Goal: Check status: Check status

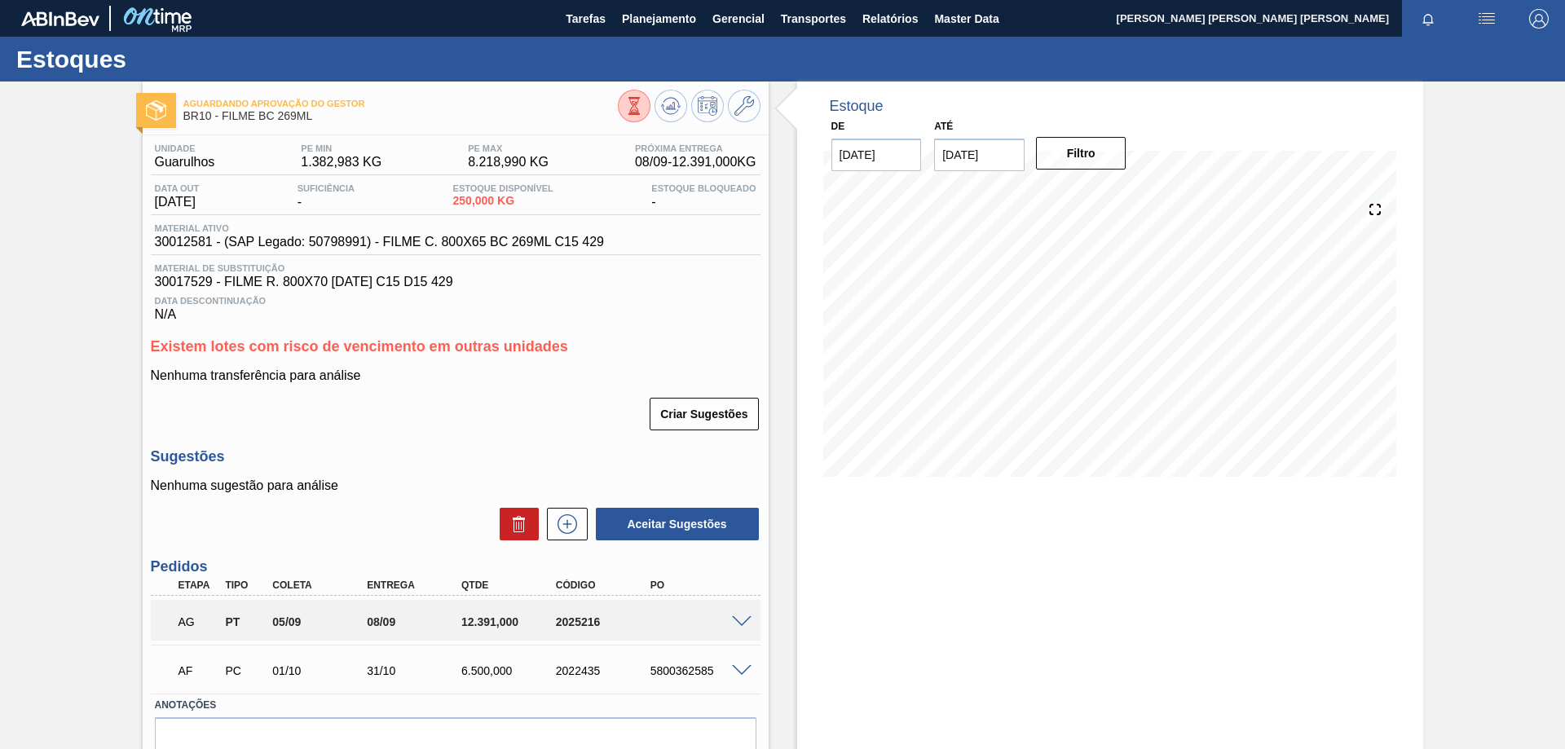
click at [738, 624] on span at bounding box center [742, 622] width 20 height 12
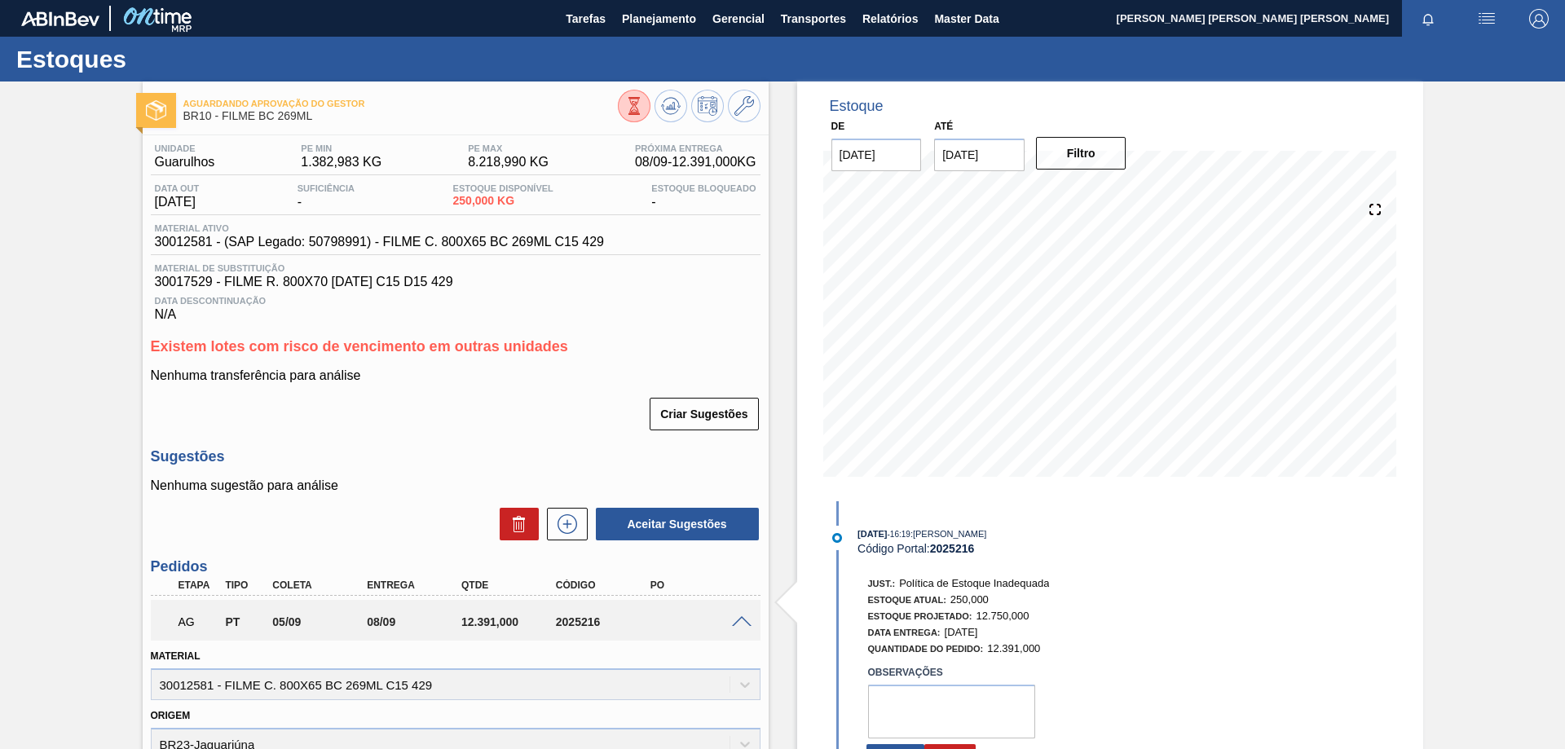
scroll to position [116, 0]
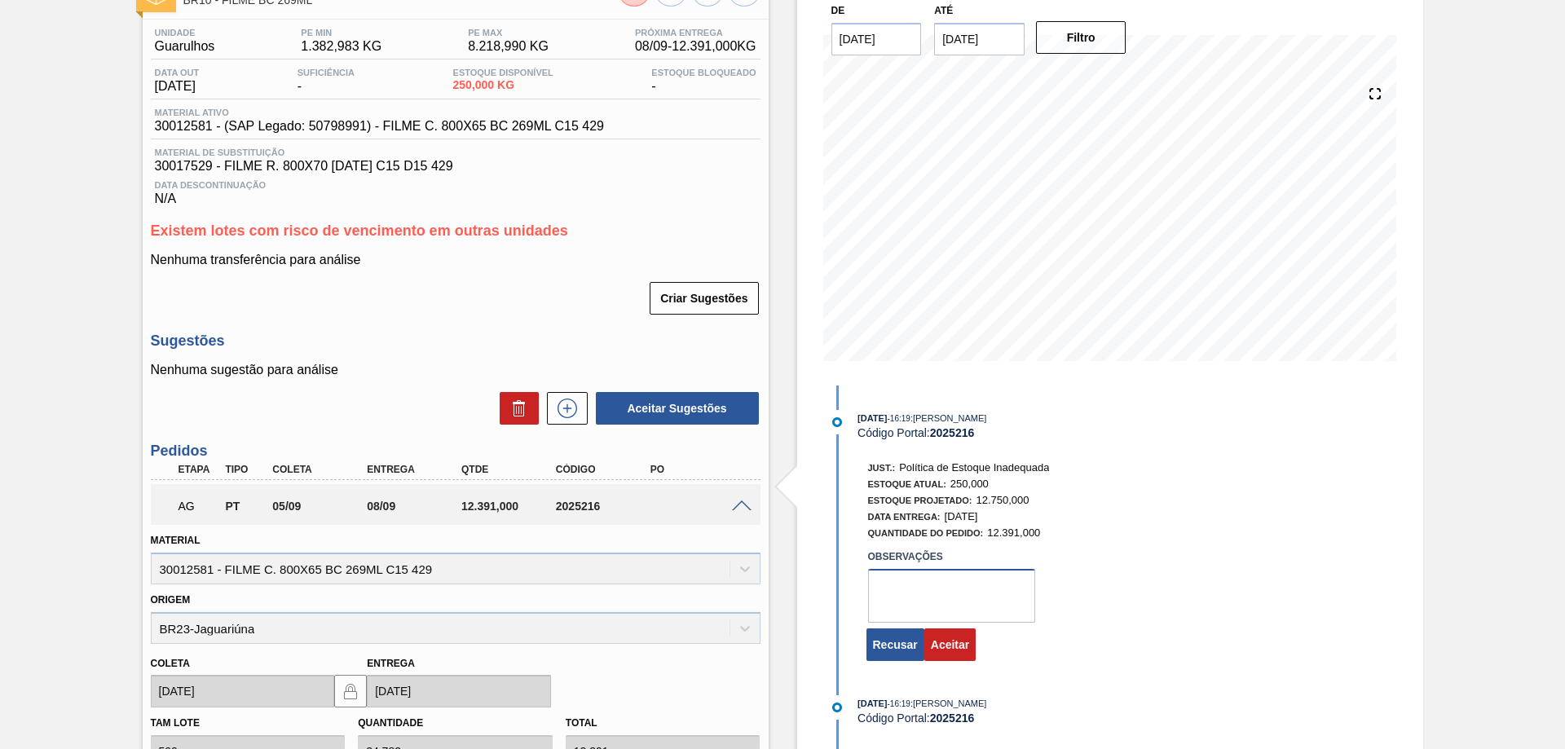
click at [885, 598] on textarea at bounding box center [951, 596] width 167 height 54
type textarea "Ajuste PE"
click at [957, 646] on button "Aceitar" at bounding box center [949, 644] width 51 height 33
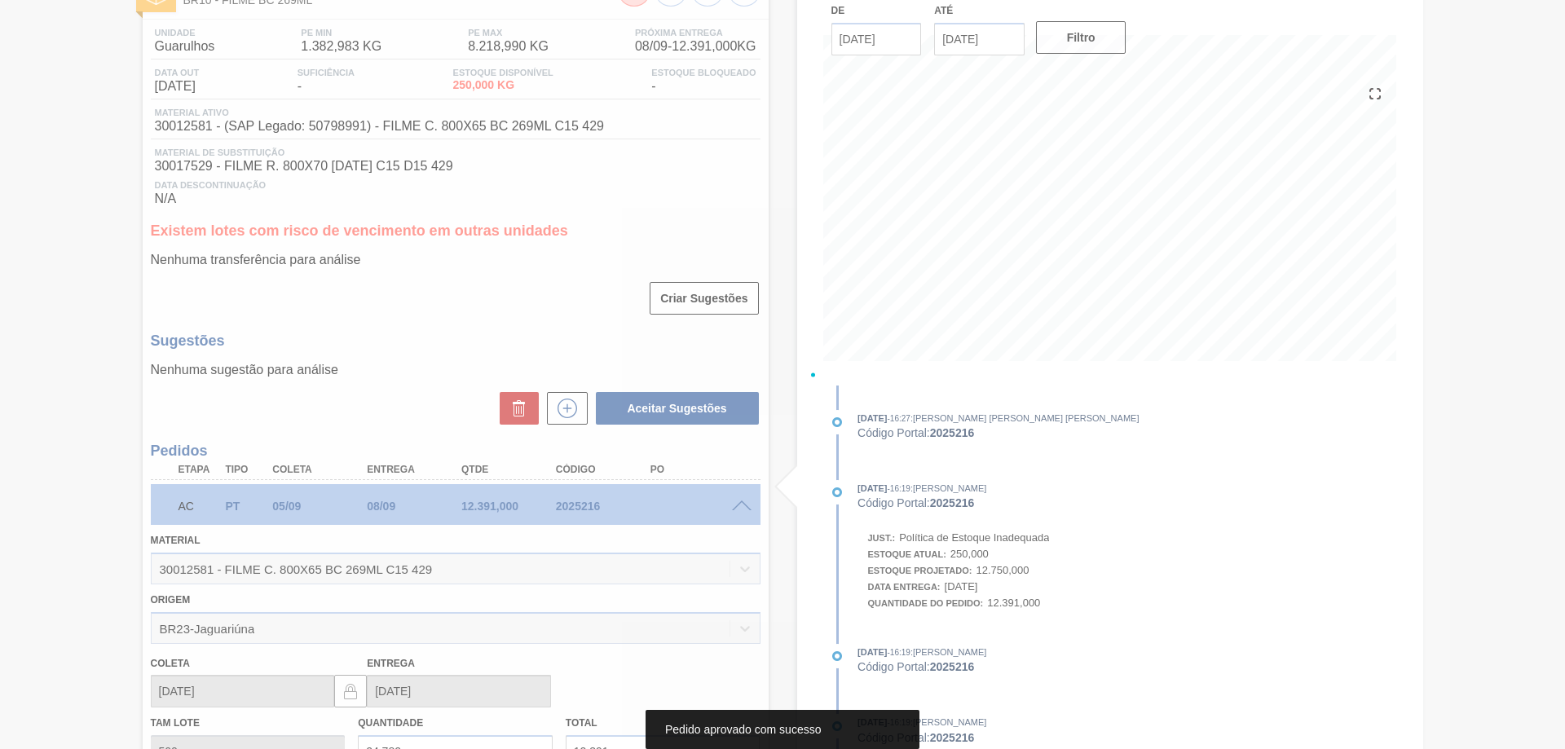
scroll to position [78, 0]
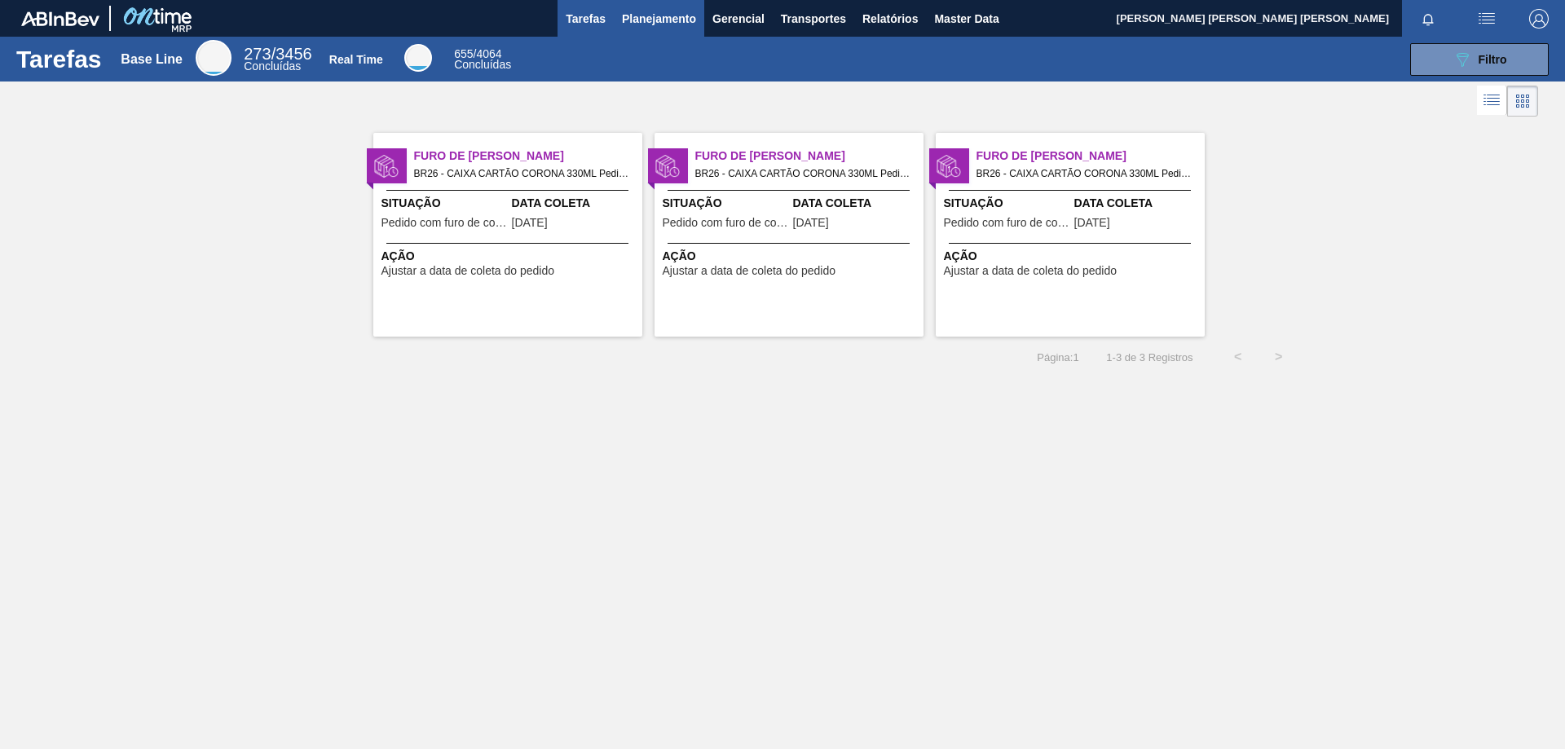
click at [637, 19] on span "Planejamento" at bounding box center [659, 19] width 74 height 20
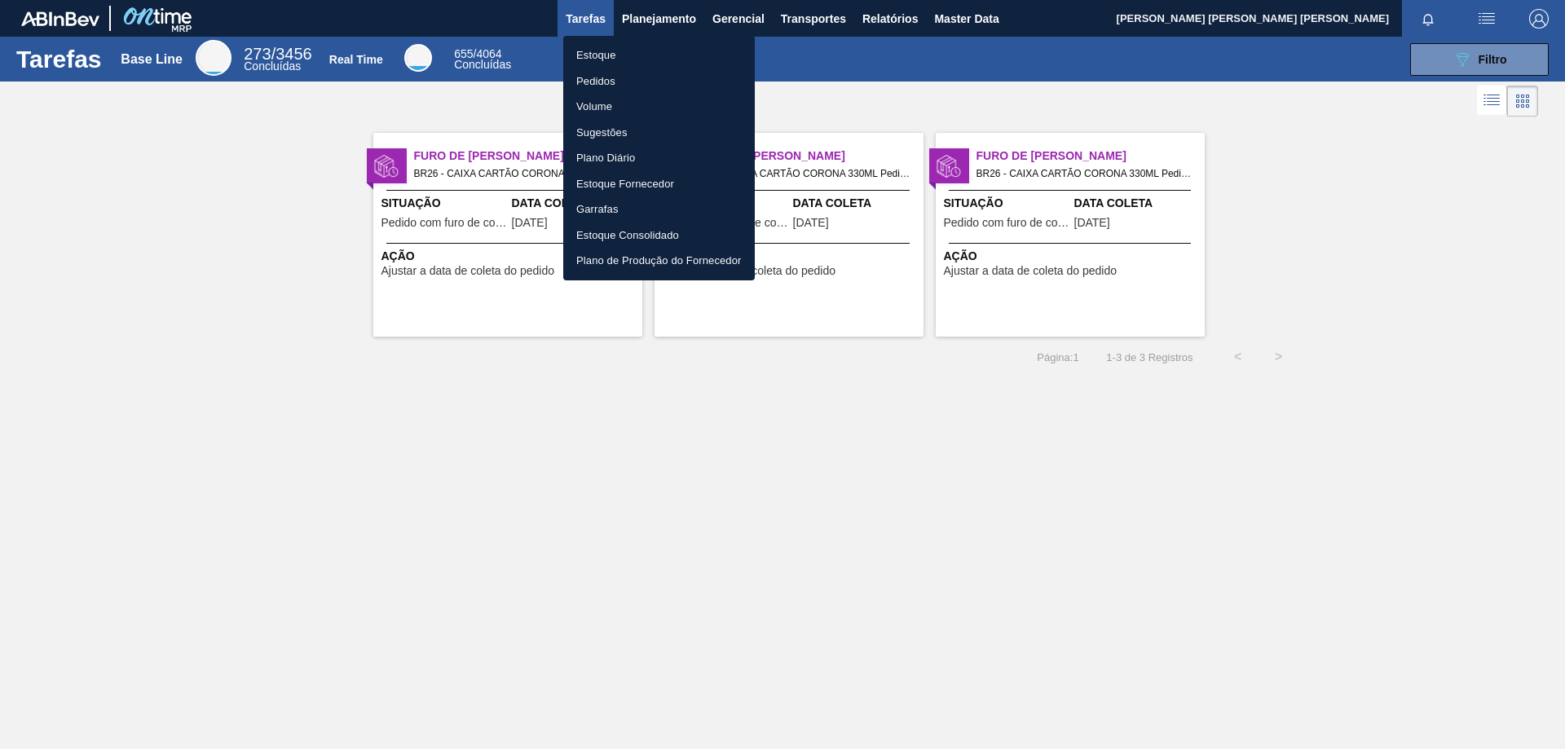
click at [633, 55] on li "Estoque" at bounding box center [658, 55] width 191 height 26
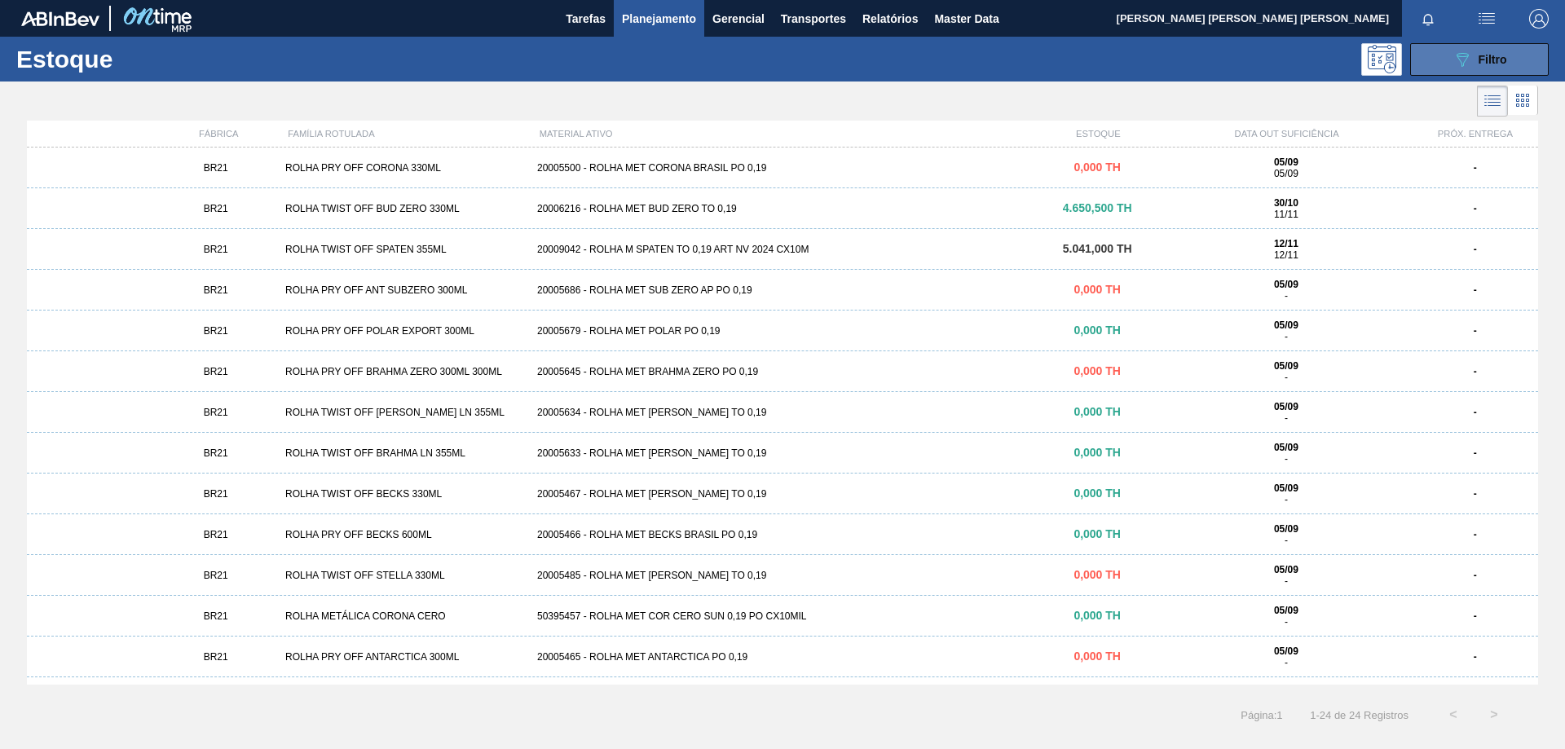
click at [1509, 45] on button "089F7B8B-B2A5-4AFE-B5C0-19BA573D28AC Filtro" at bounding box center [1479, 59] width 139 height 33
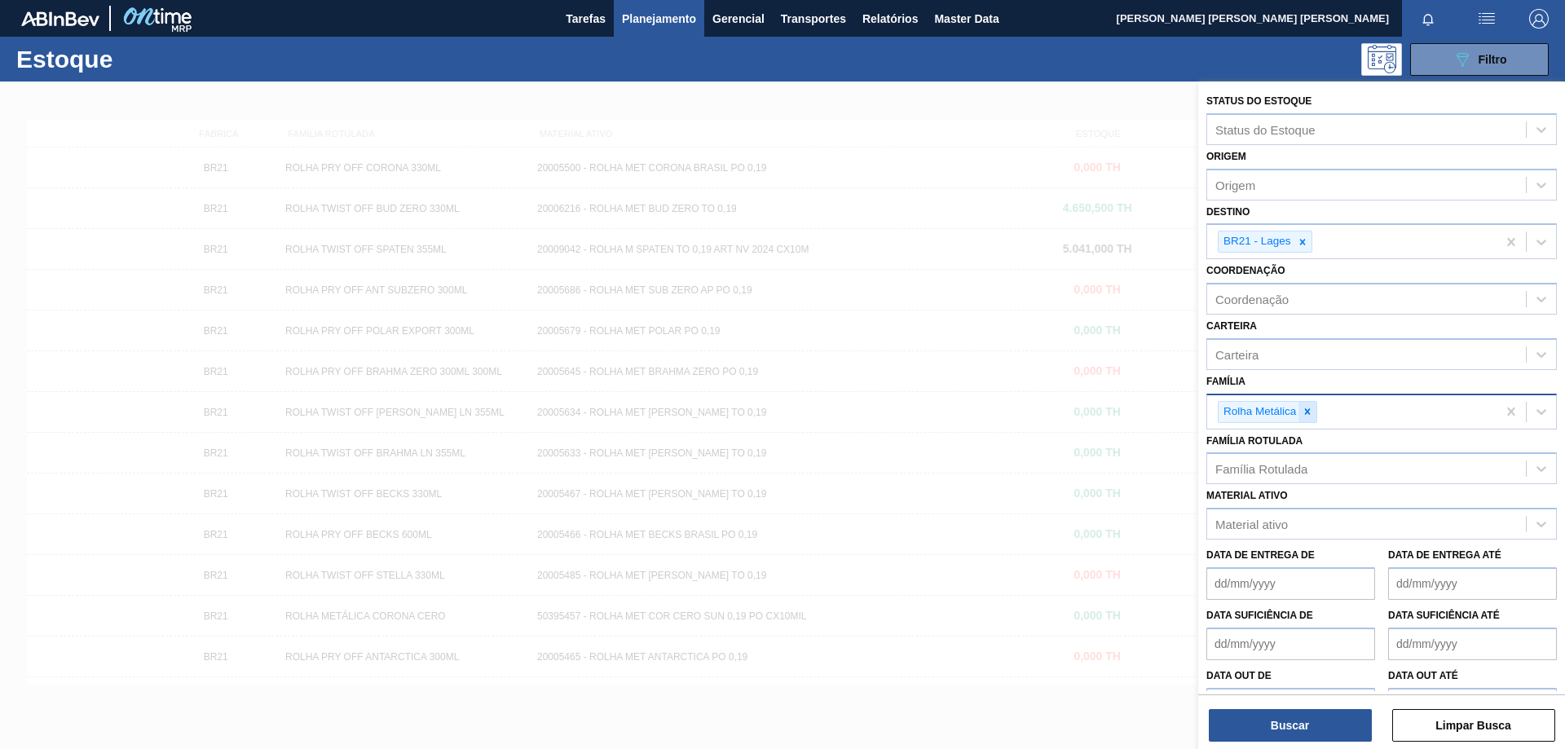
click at [1309, 412] on icon at bounding box center [1308, 411] width 6 height 6
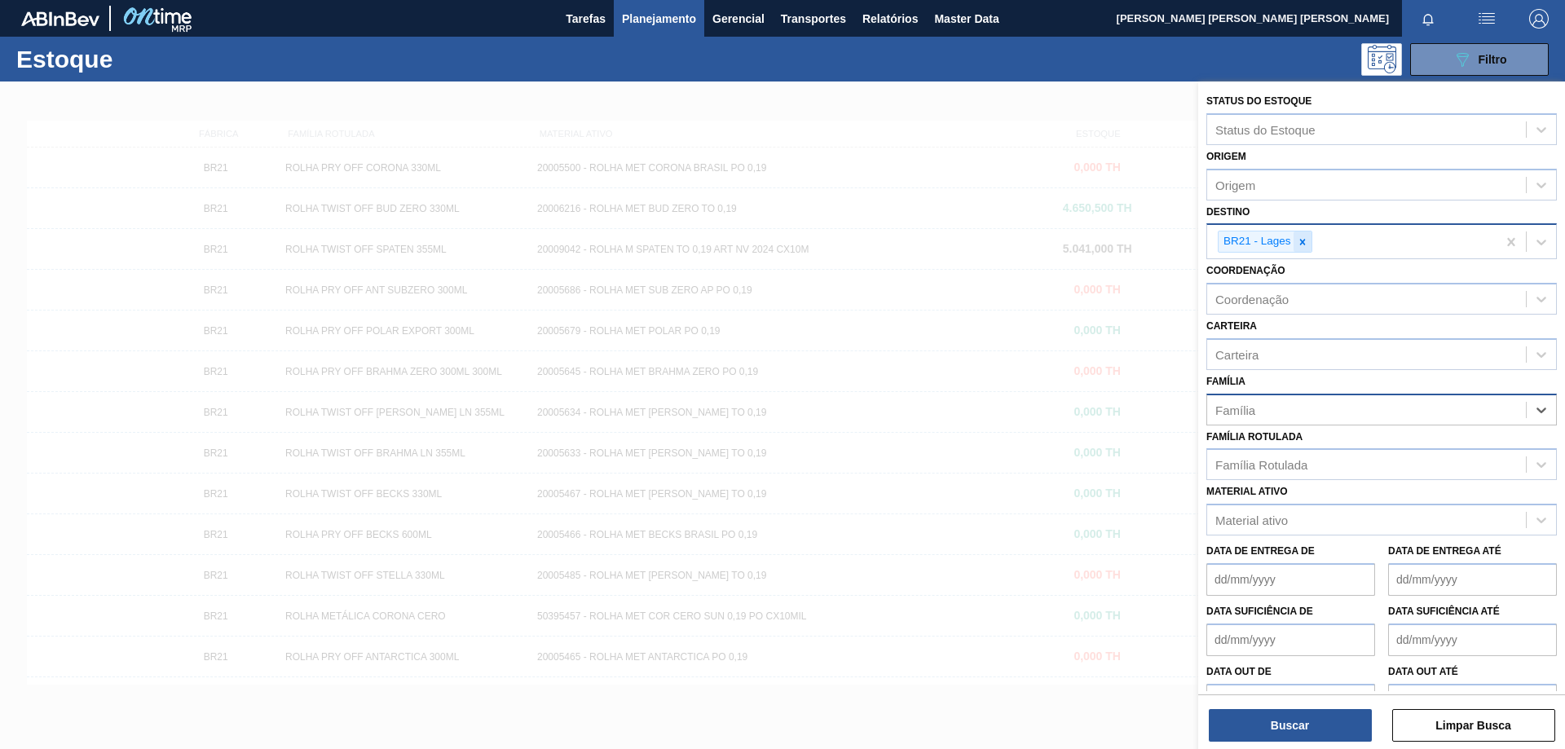
click at [1305, 247] on icon at bounding box center [1301, 241] width 11 height 11
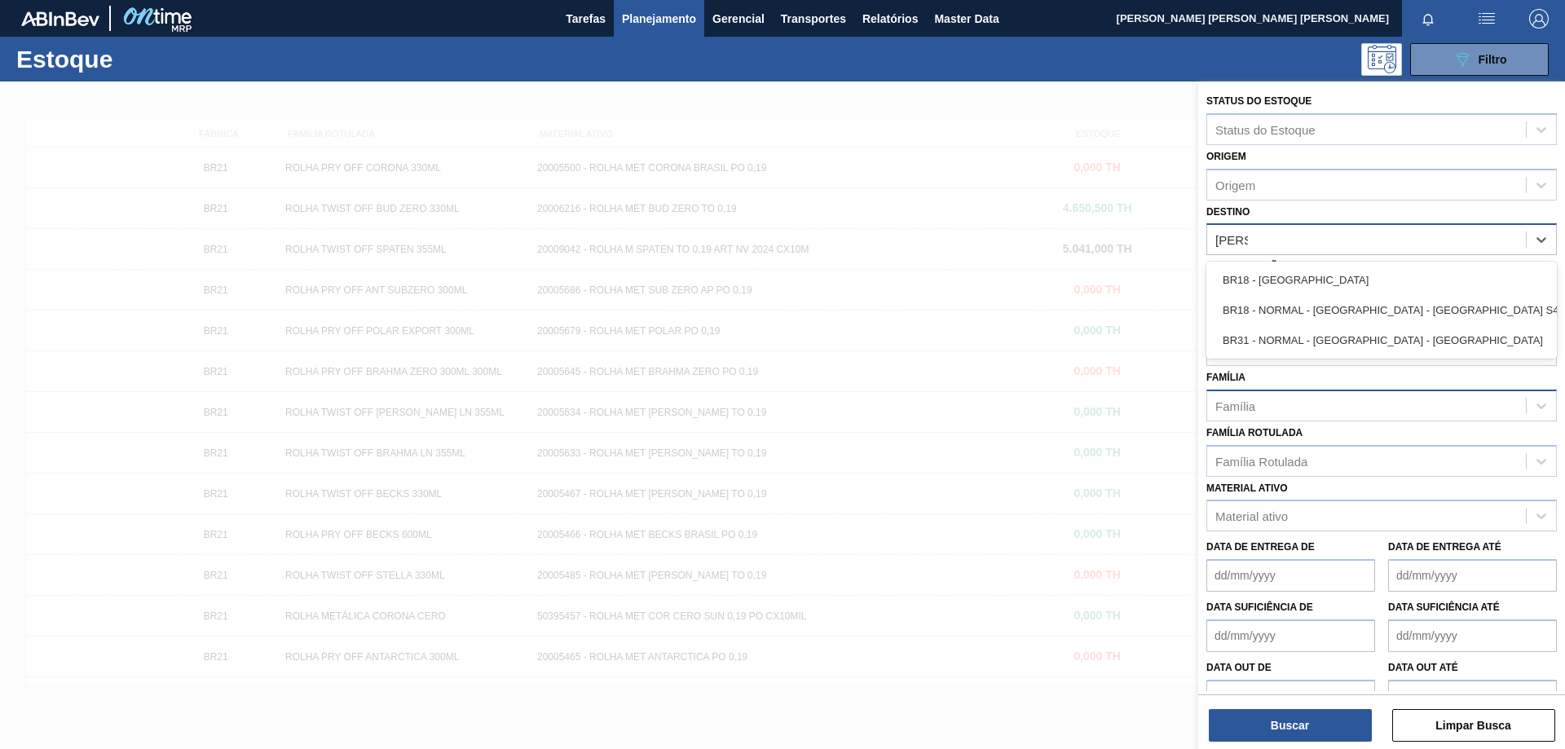
type input "pernam"
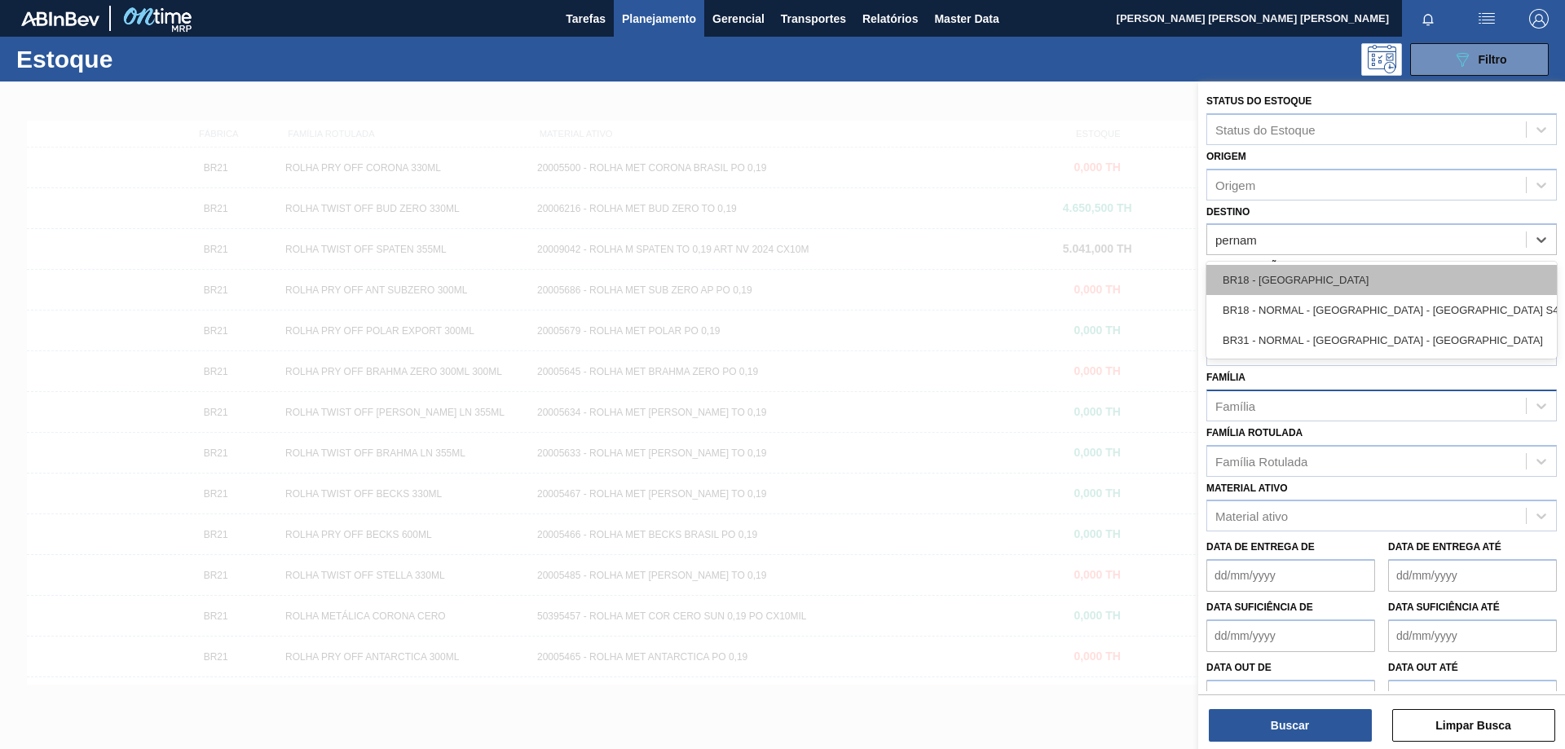
click at [1301, 270] on div "BR18 - Pernambuco" at bounding box center [1381, 280] width 350 height 30
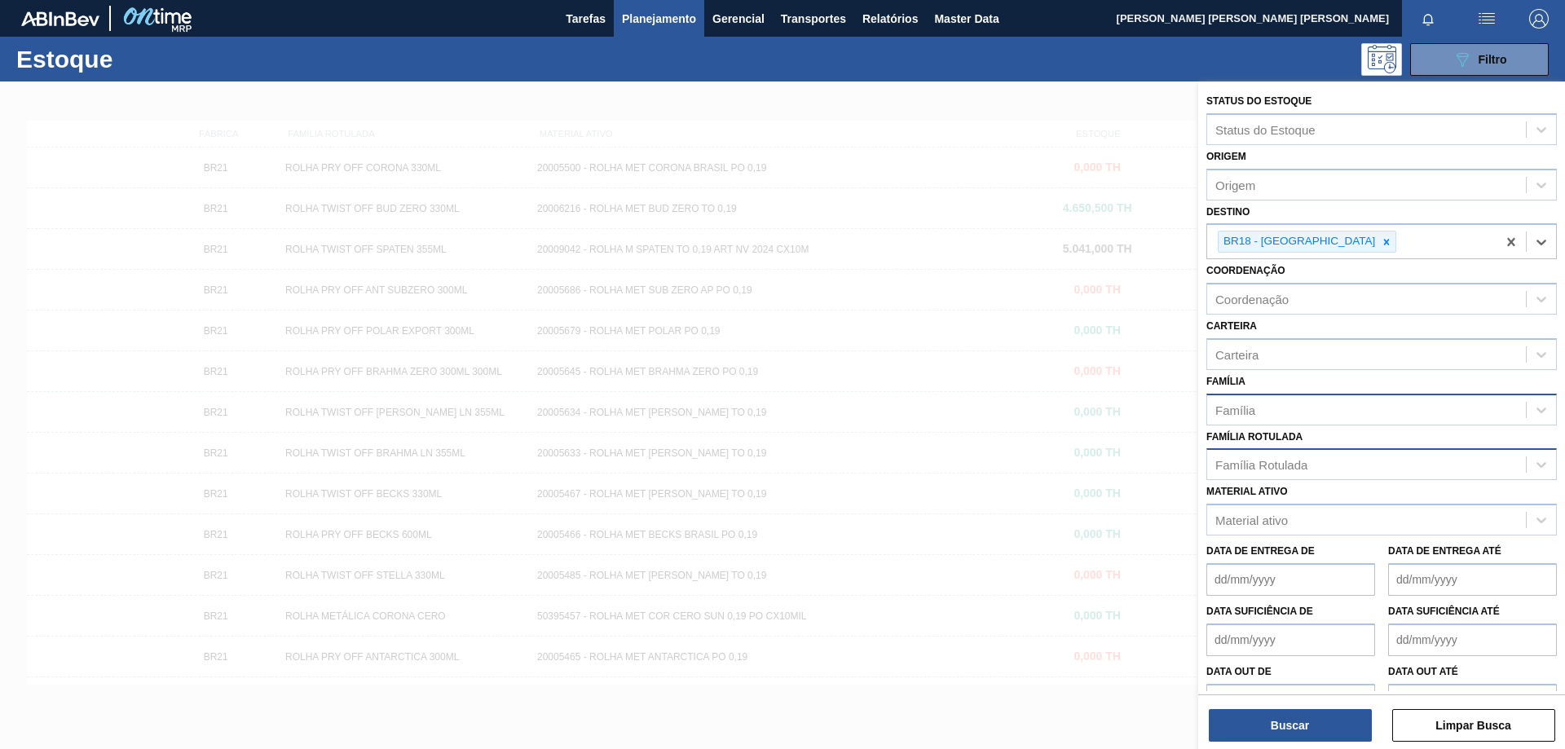
click at [1287, 456] on div "Família Rotulada" at bounding box center [1366, 465] width 319 height 24
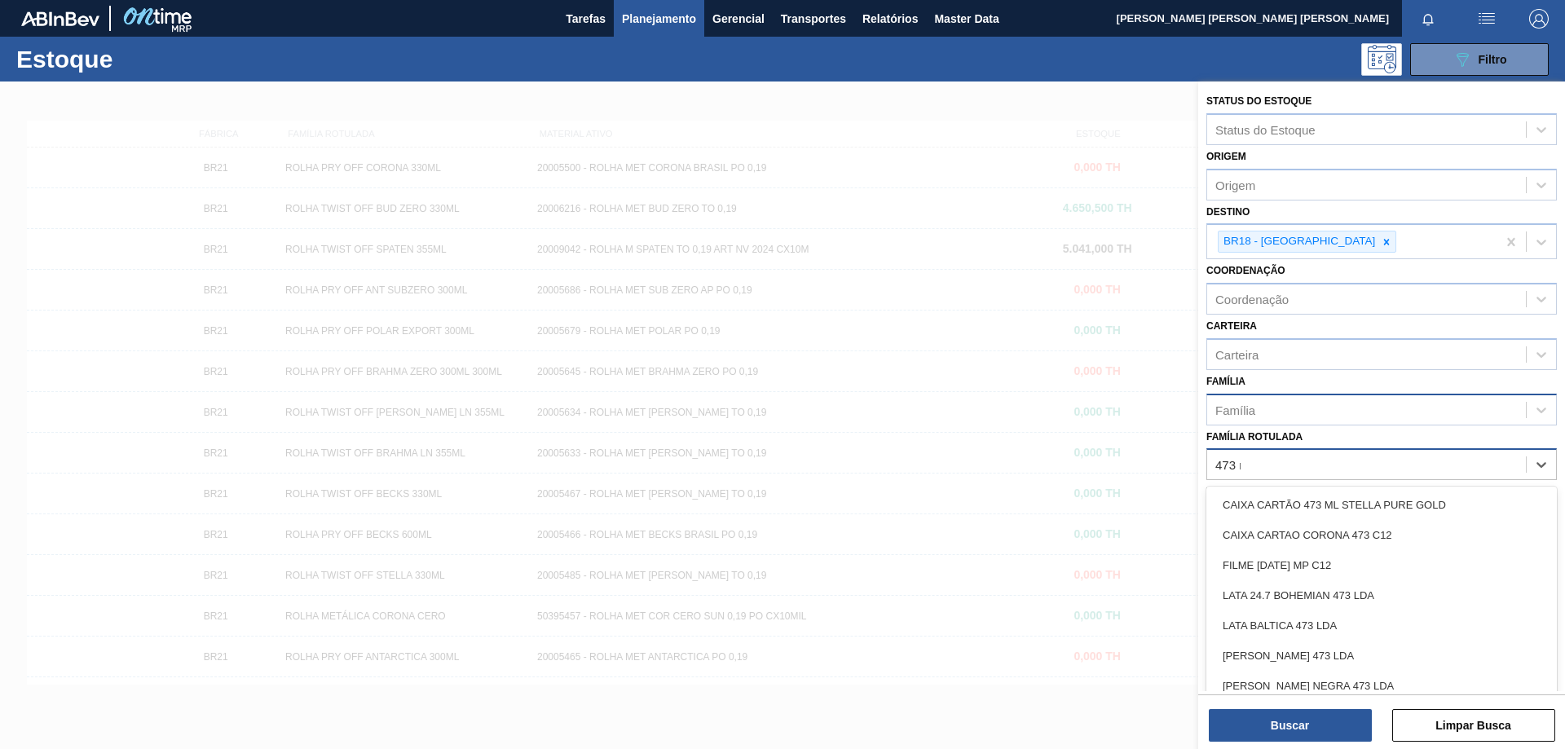
type Rotulada "473 mp"
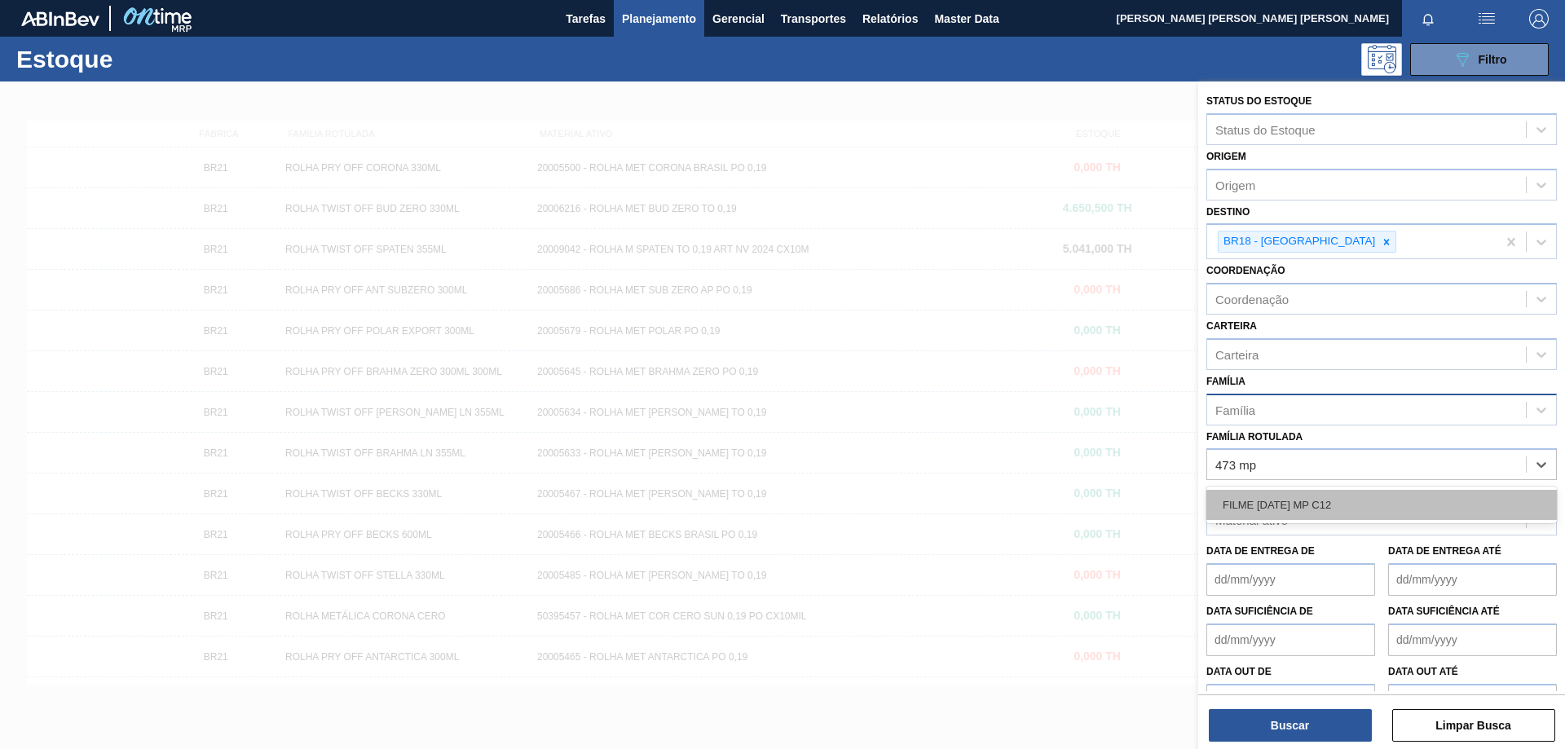
click at [1286, 513] on div "FILME BC 473 MP C12" at bounding box center [1381, 505] width 350 height 30
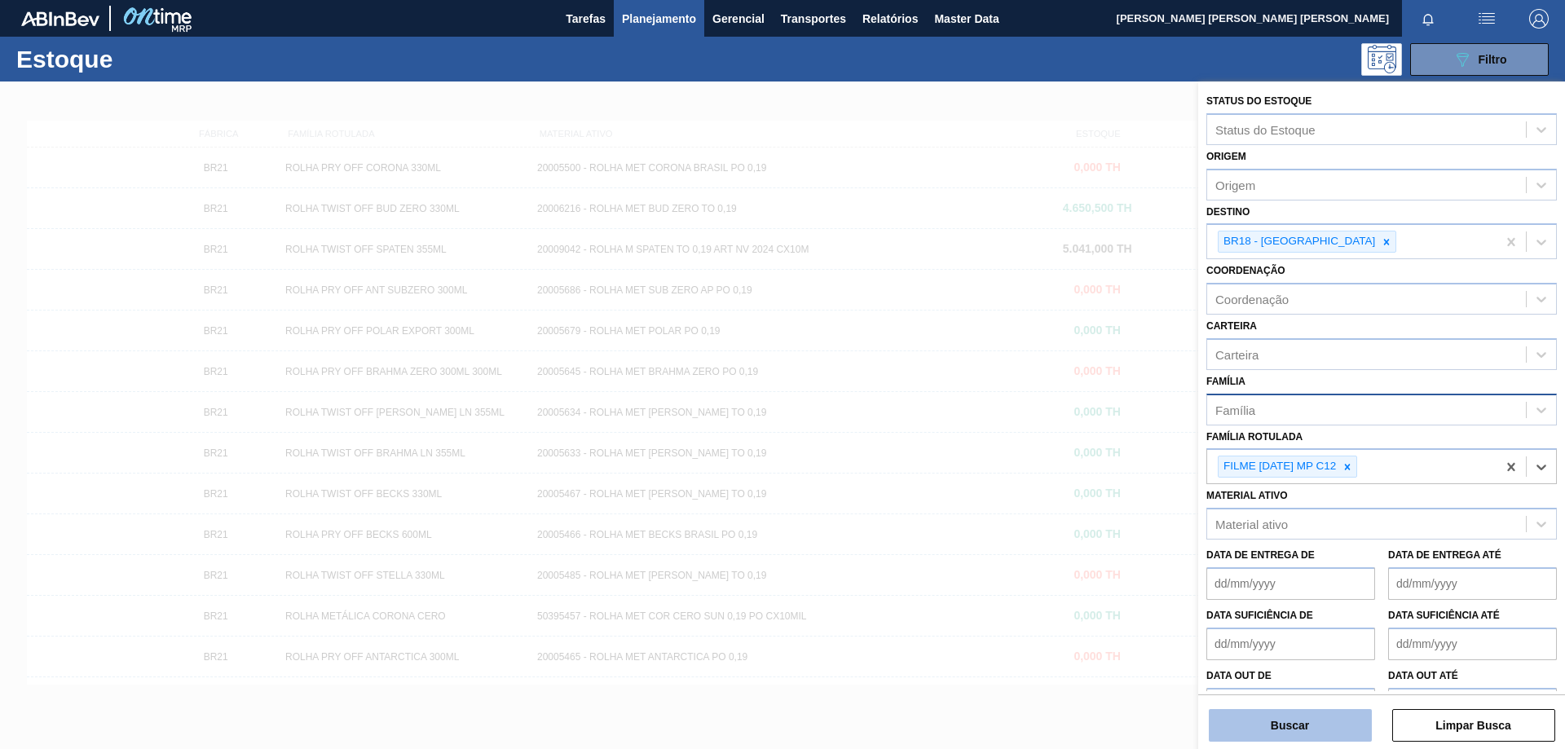
click at [1301, 720] on button "Buscar" at bounding box center [1289, 725] width 163 height 33
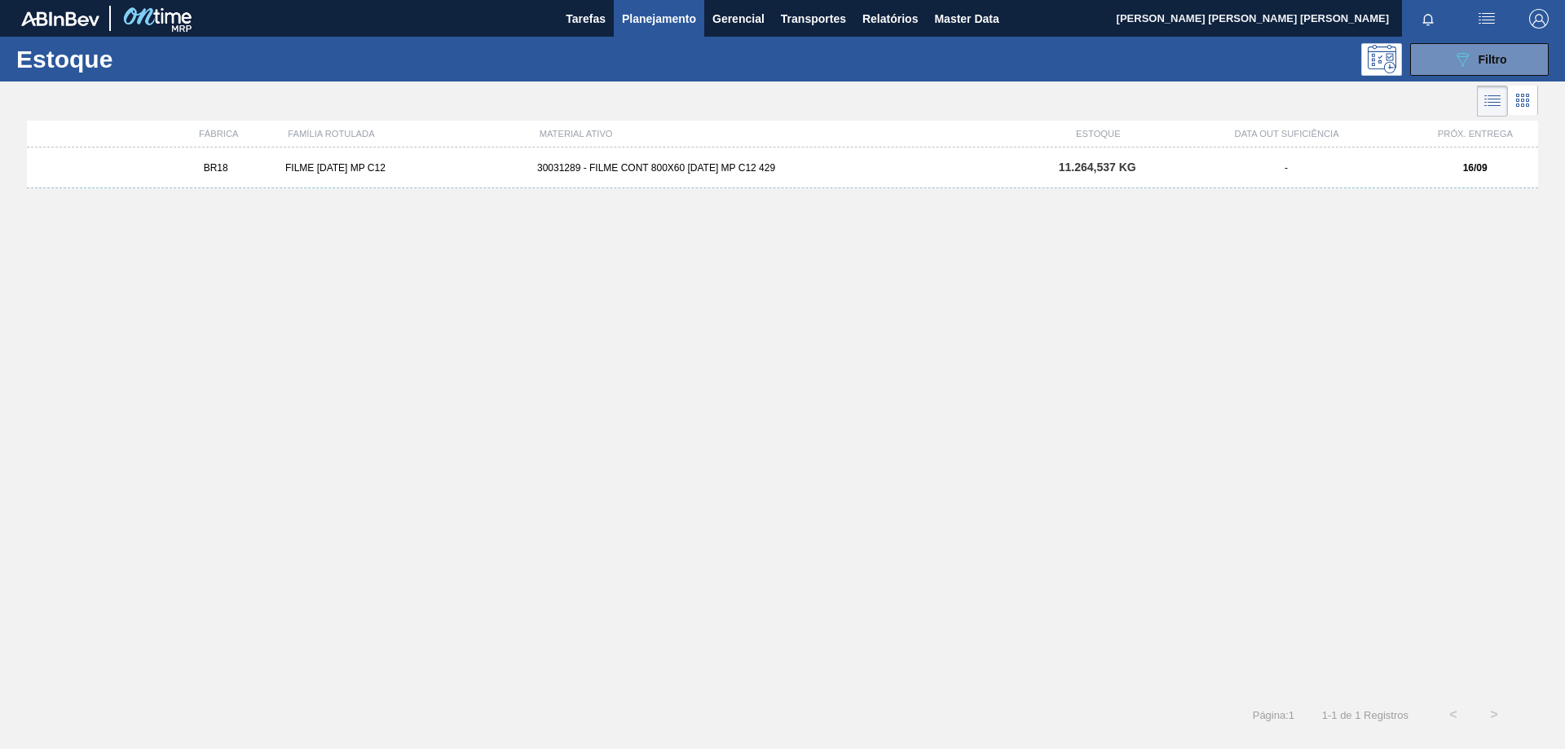
click at [667, 172] on div "30031289 - FILME CONT 800X60 BC 473 MP C12 429" at bounding box center [782, 167] width 504 height 11
